Goal: Task Accomplishment & Management: Manage account settings

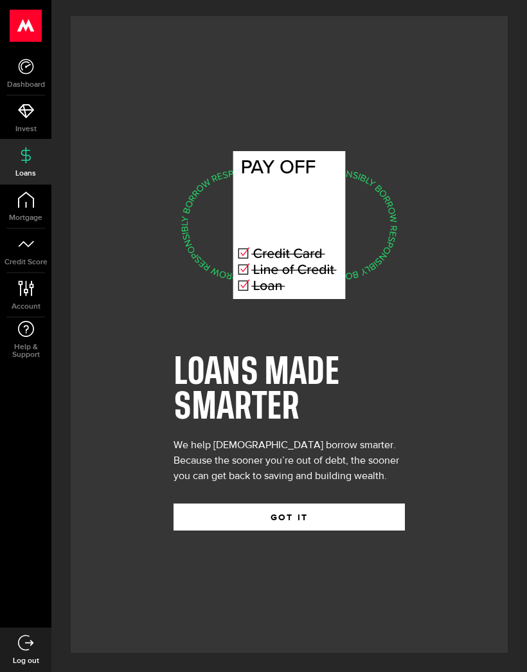
click at [33, 65] on use at bounding box center [25, 66] width 15 height 15
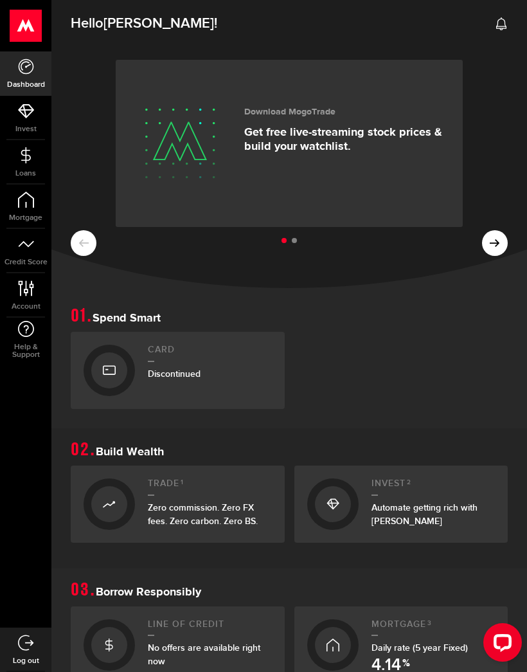
click at [31, 200] on icon at bounding box center [26, 200] width 16 height 16
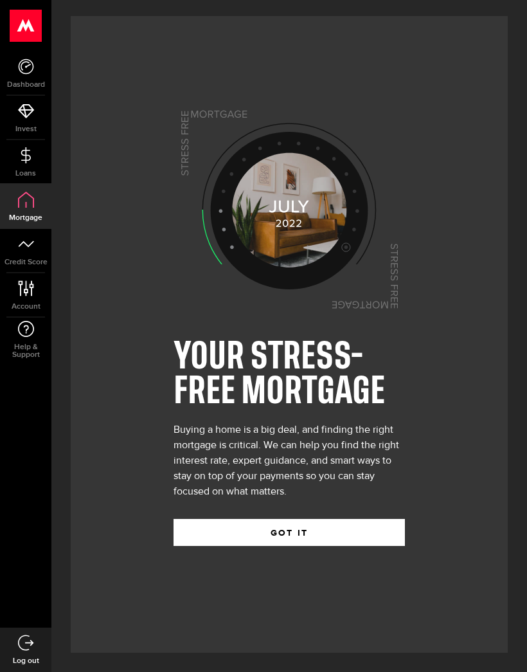
click at [23, 291] on icon at bounding box center [25, 288] width 17 height 16
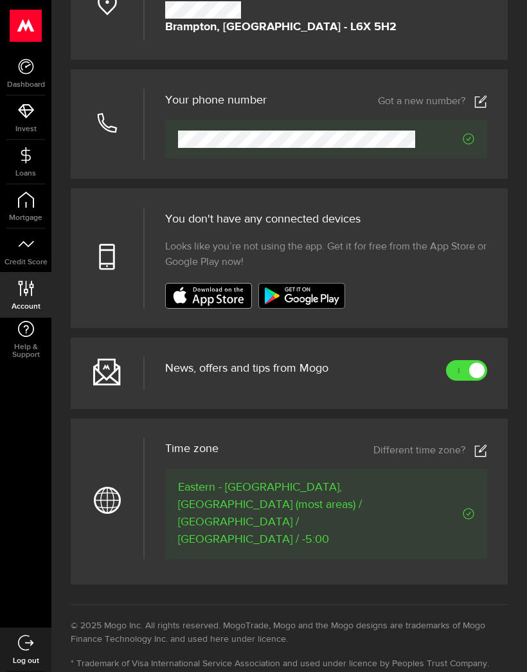
scroll to position [307, 0]
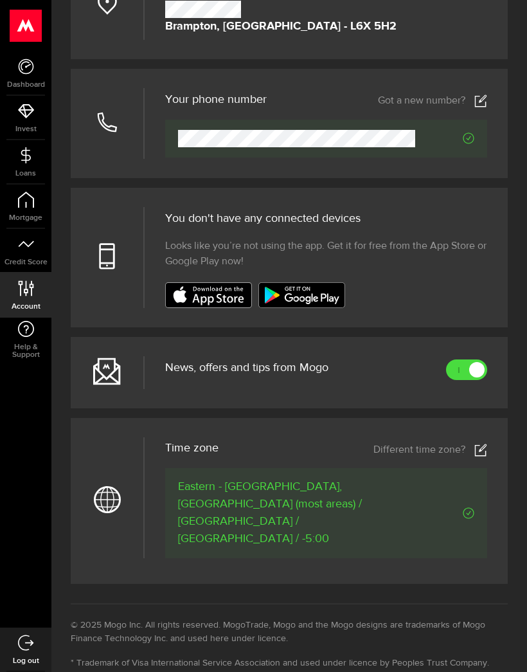
click at [286, 374] on span "News, offers and tips from Mogo" at bounding box center [246, 368] width 163 height 12
click at [471, 380] on link at bounding box center [466, 369] width 41 height 21
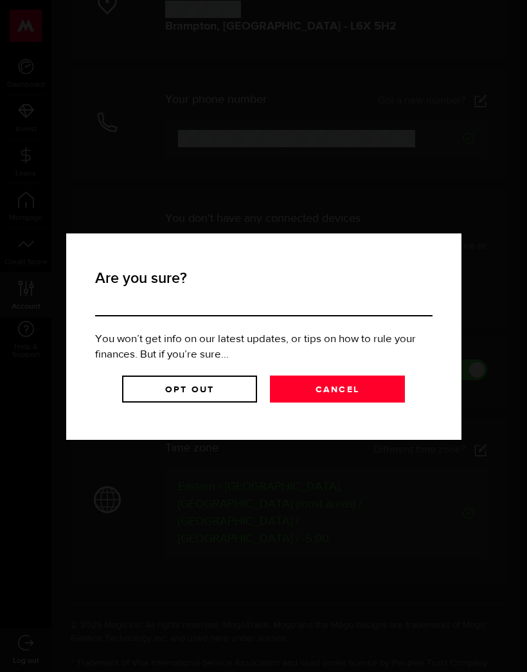
click at [343, 390] on link "Cancel" at bounding box center [337, 389] width 135 height 27
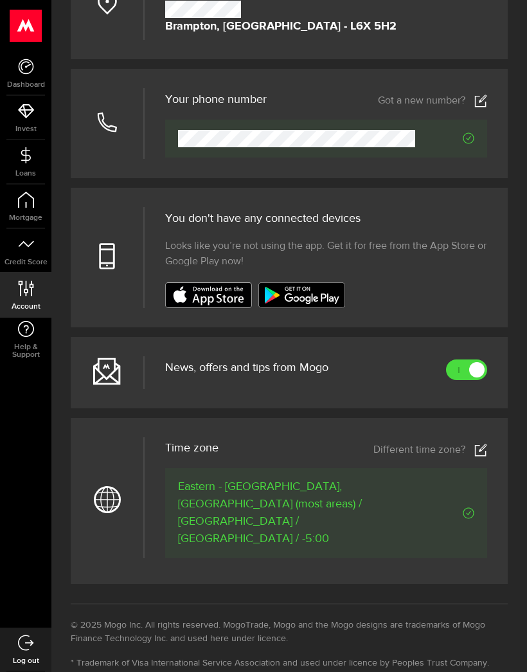
click at [32, 76] on link "Dashboard" at bounding box center [25, 73] width 51 height 44
